Goal: Transaction & Acquisition: Purchase product/service

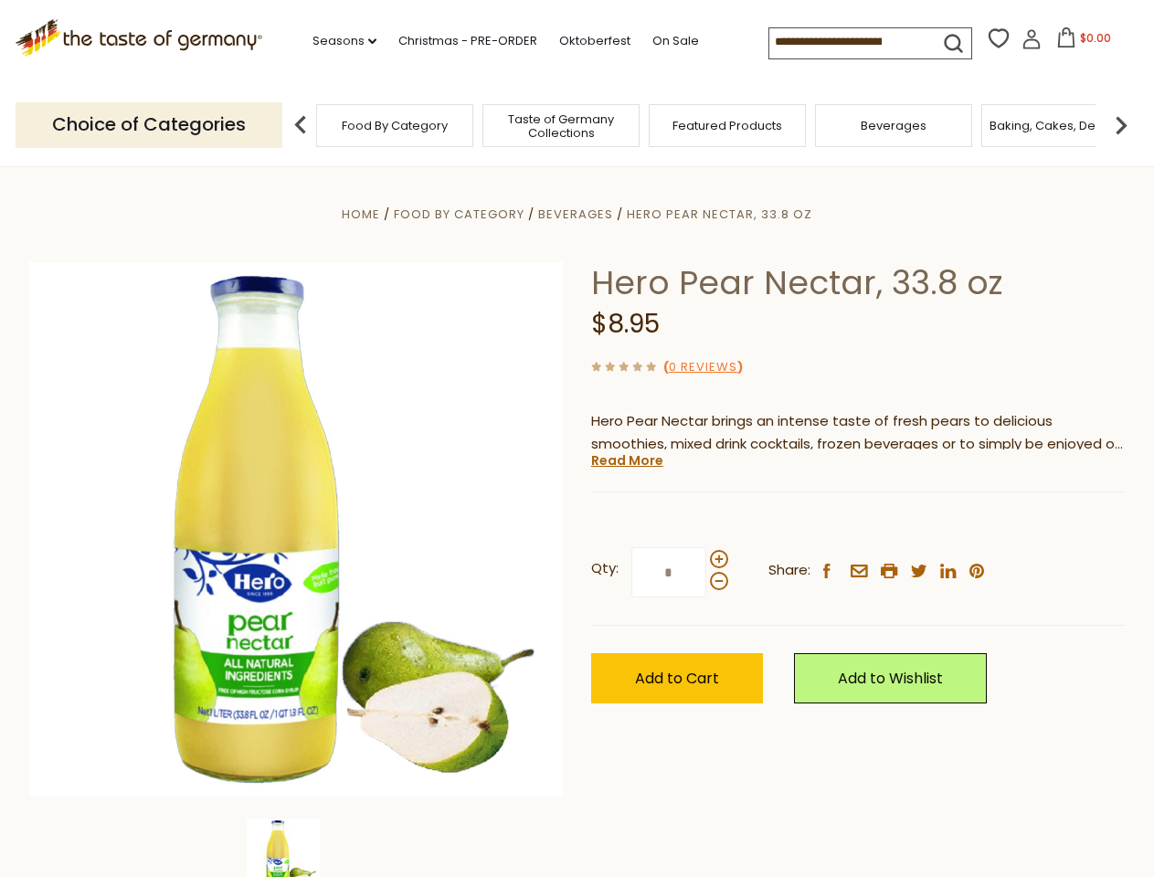
click at [576, 439] on div "Home Food By Category [GEOGRAPHIC_DATA] Hero Pear Nectar, 33.8 oz Hero Pear Nec…" at bounding box center [578, 554] width 1124 height 703
click at [337, 41] on link "Seasons dropdown_arrow" at bounding box center [344, 41] width 64 height 20
click at [848, 42] on input at bounding box center [846, 41] width 154 height 26
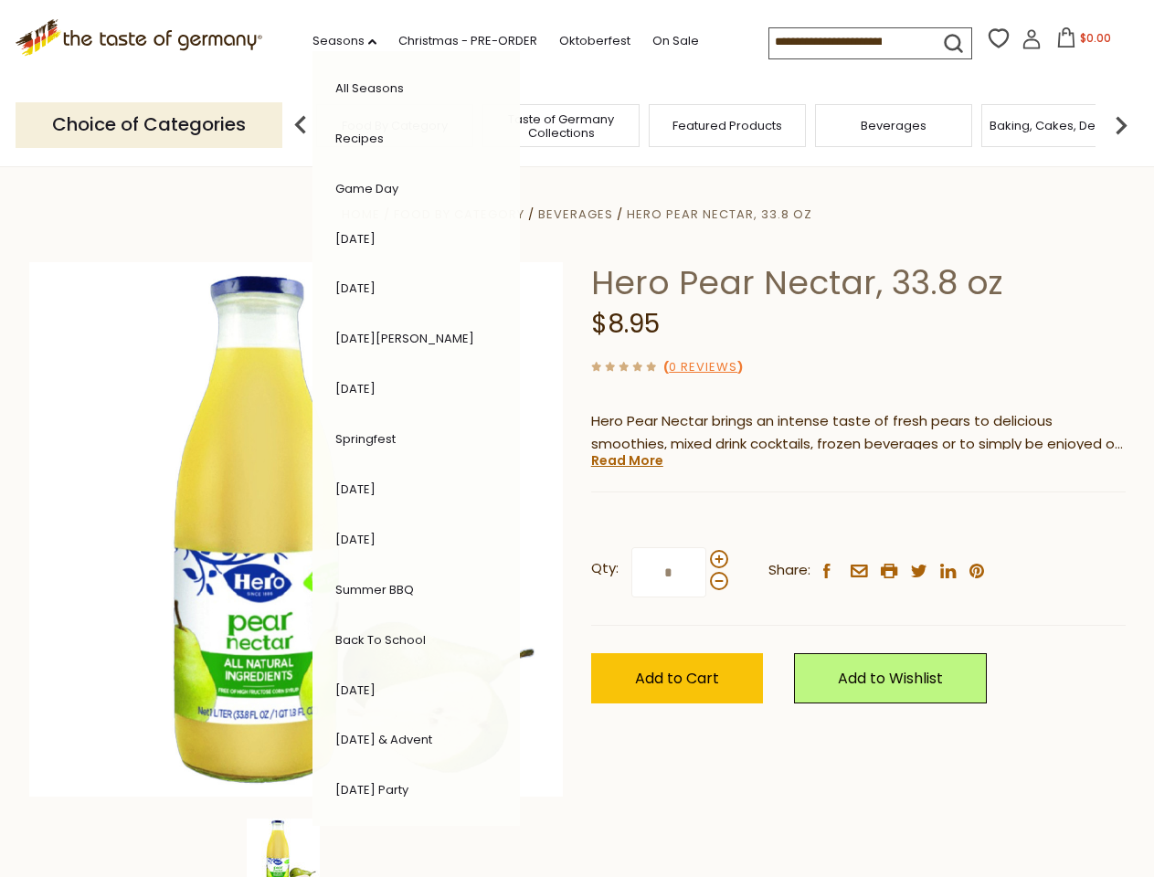
click at [1080, 43] on span "$0.00" at bounding box center [1095, 38] width 31 height 16
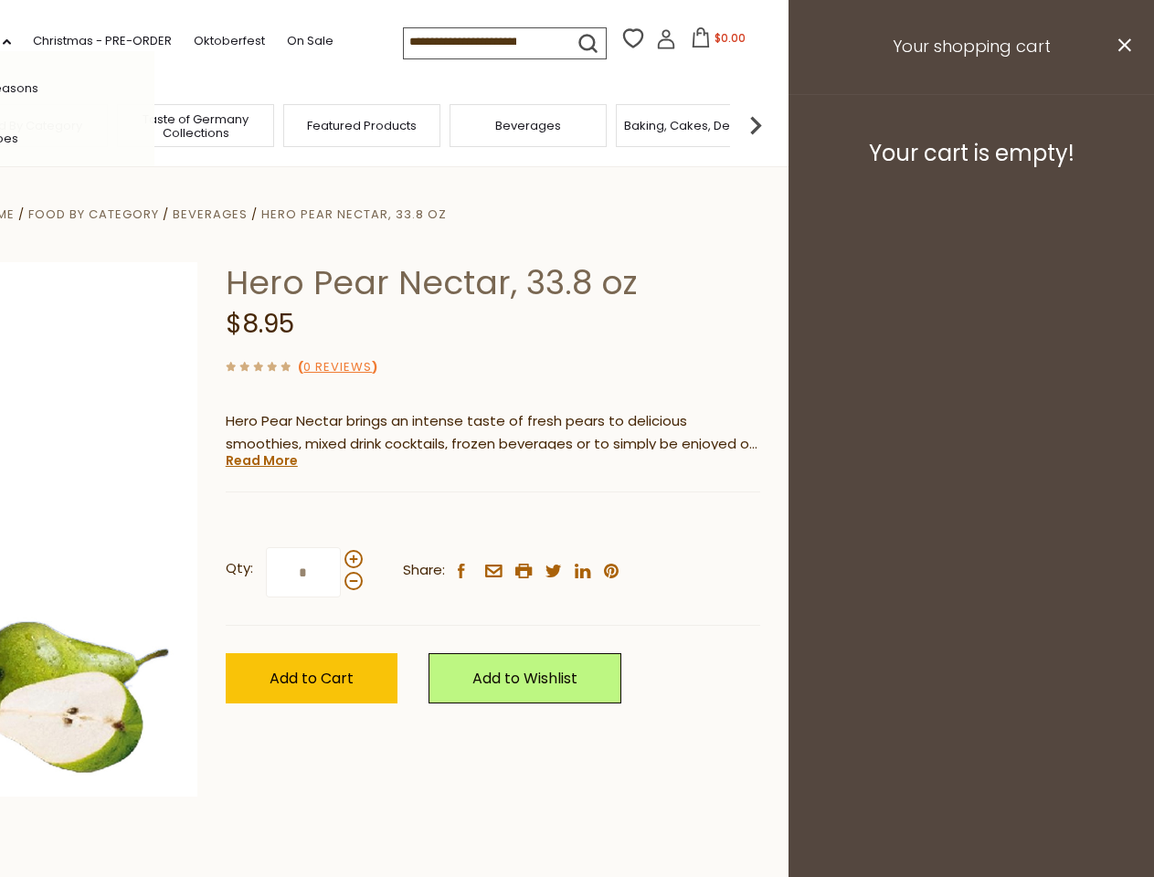
click at [154, 124] on div "All Seasons Recipes Game Day [DATE] [DATE] [DATE][PERSON_NAME] [DATE] Springfes…" at bounding box center [50, 438] width 207 height 775
click at [774, 124] on img at bounding box center [755, 125] width 37 height 37
click at [576, 522] on div "Qty: * Share: facebook email printer twitter linkedin pinterest" at bounding box center [493, 573] width 534 height 106
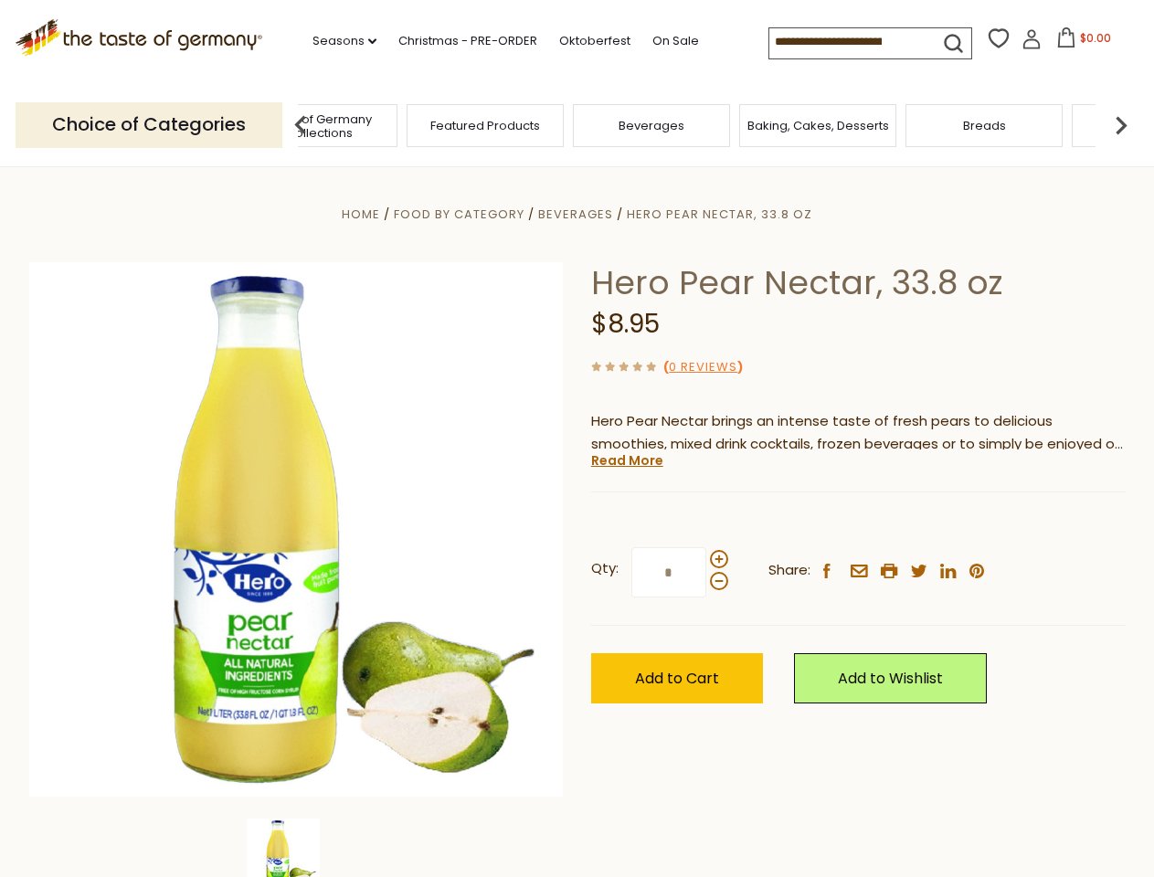
click at [296, 848] on img at bounding box center [283, 855] width 73 height 73
click at [626, 460] on link "Read More" at bounding box center [627, 460] width 72 height 18
